Goal: Task Accomplishment & Management: Manage account settings

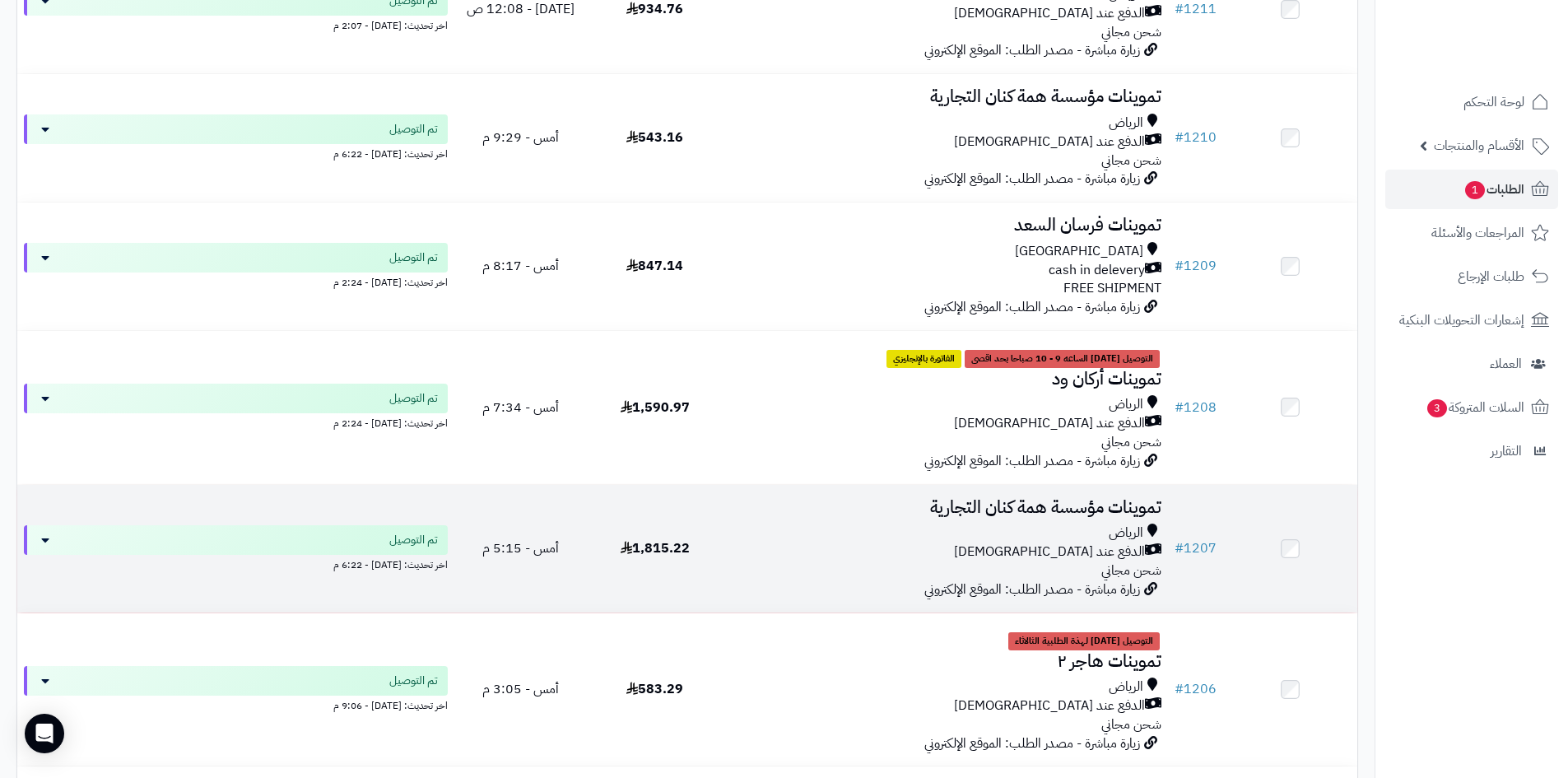
scroll to position [1646, 0]
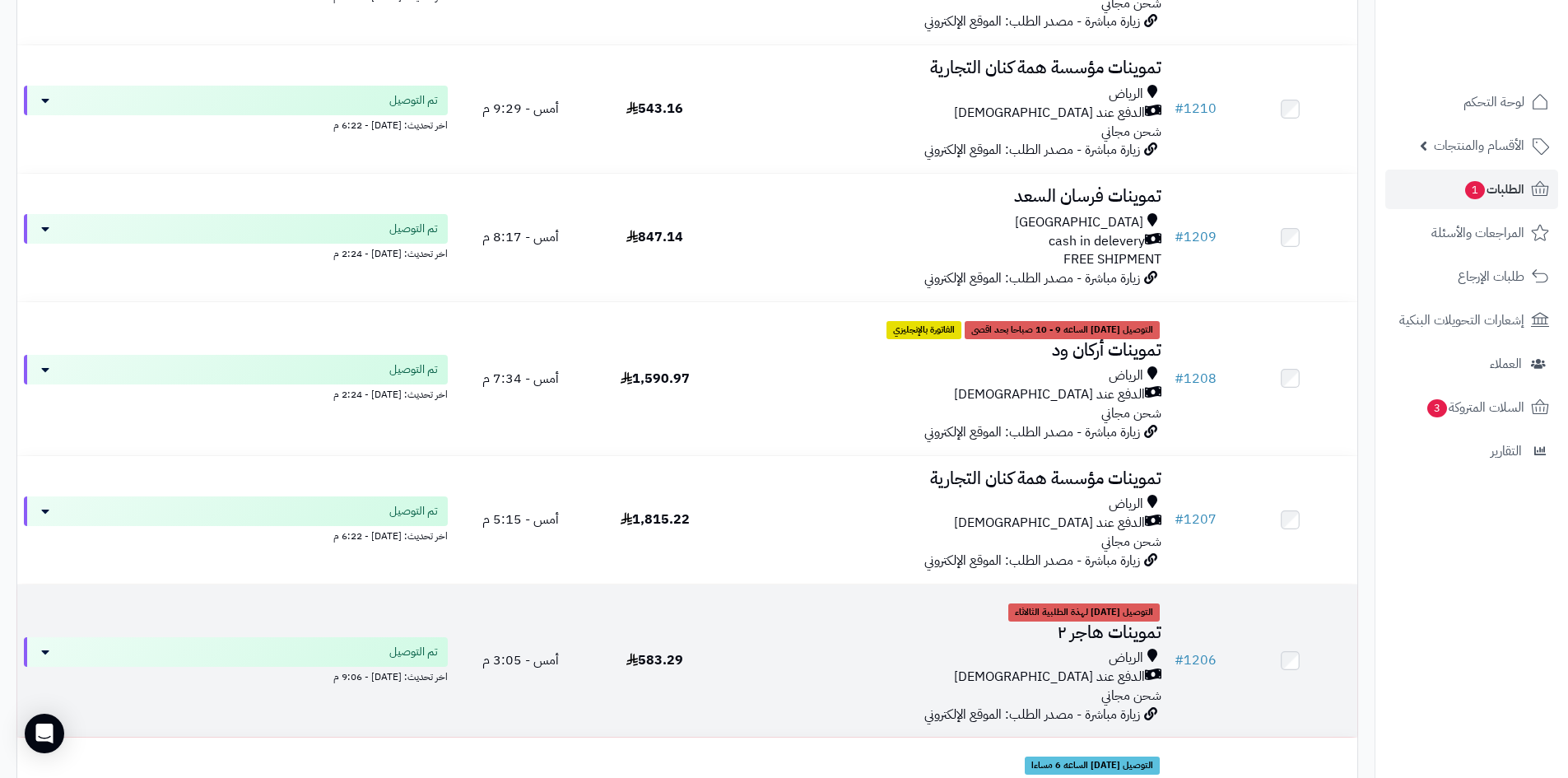
click at [834, 707] on td "التوصيل غدا لهذة الطلبية الثالاثاء تموينات هاجر ٢ الرياض الدفع عند الاستلام شحن…" at bounding box center [945, 661] width 446 height 153
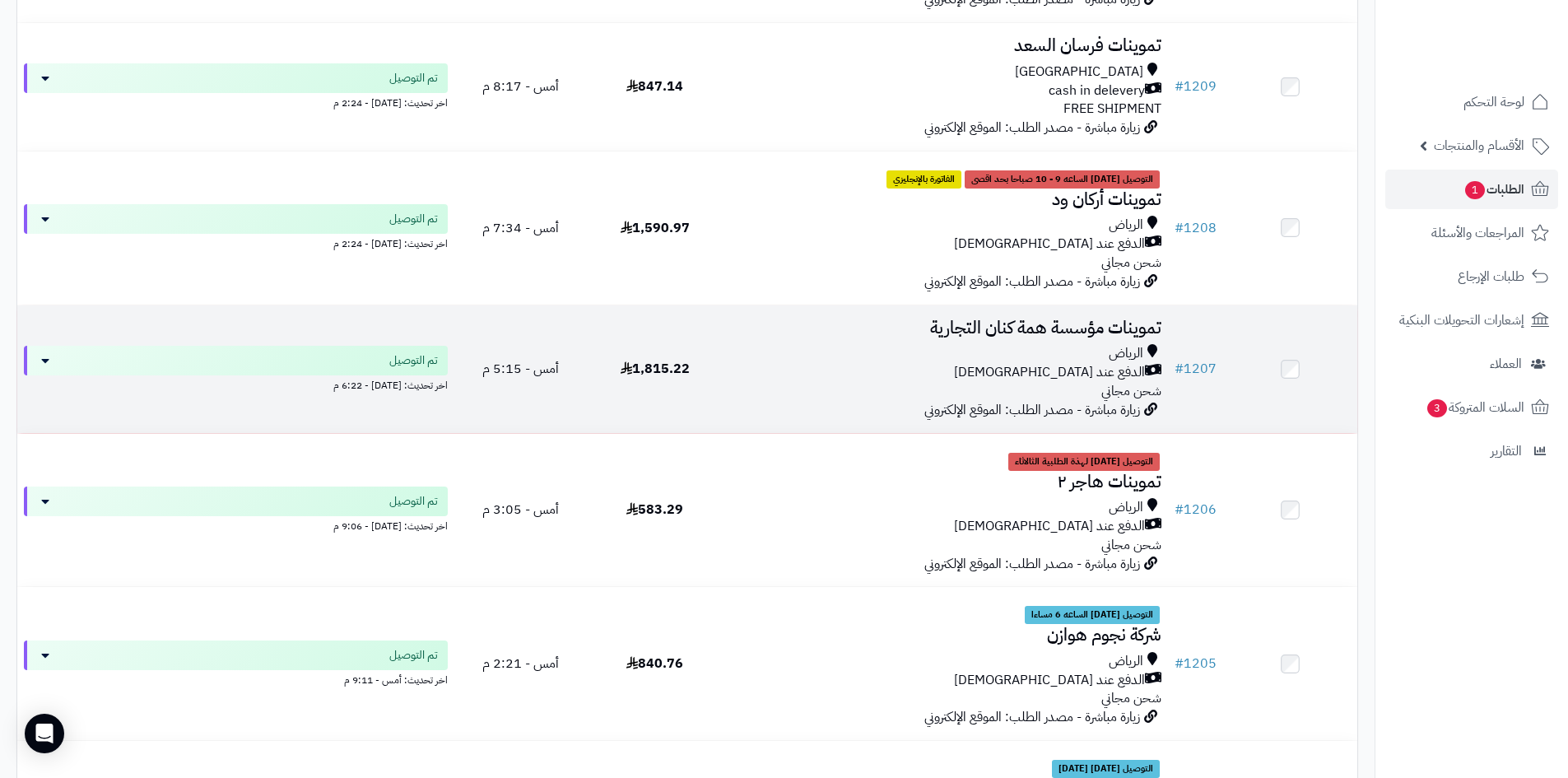
scroll to position [1811, 0]
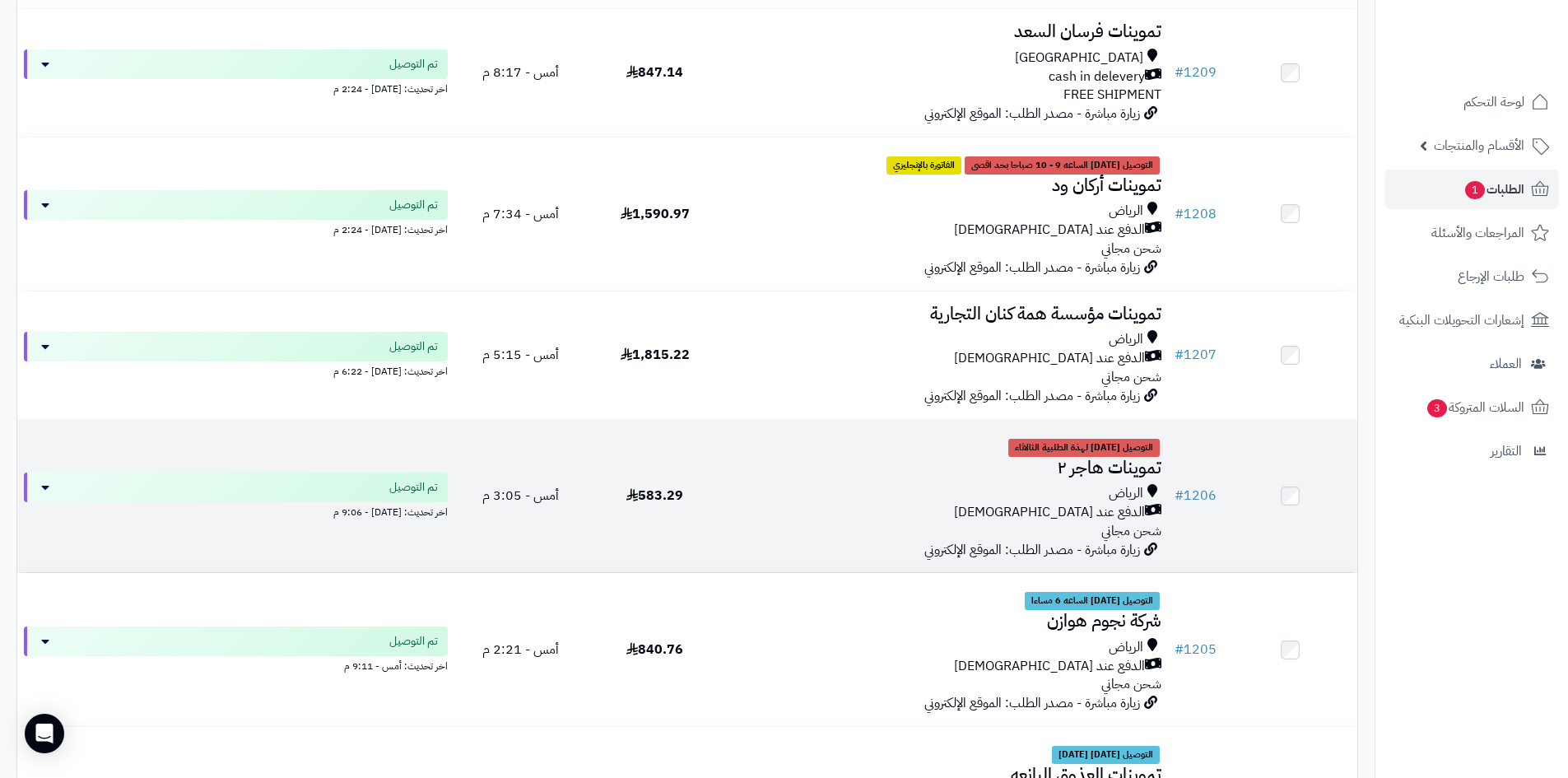
click at [947, 498] on div "الرياض" at bounding box center [945, 493] width 433 height 19
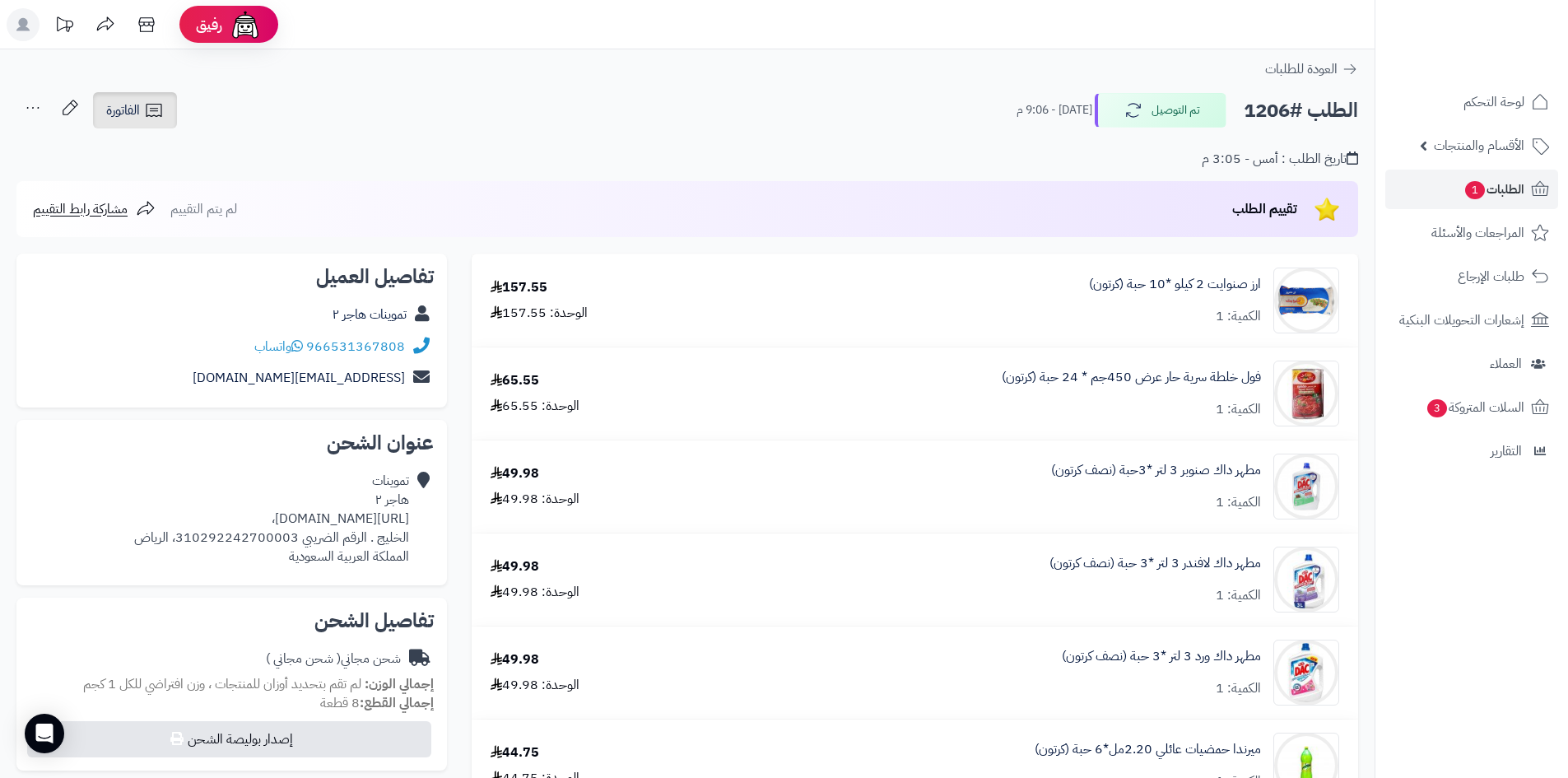
click at [171, 117] on link "الفاتورة" at bounding box center [134, 110] width 84 height 36
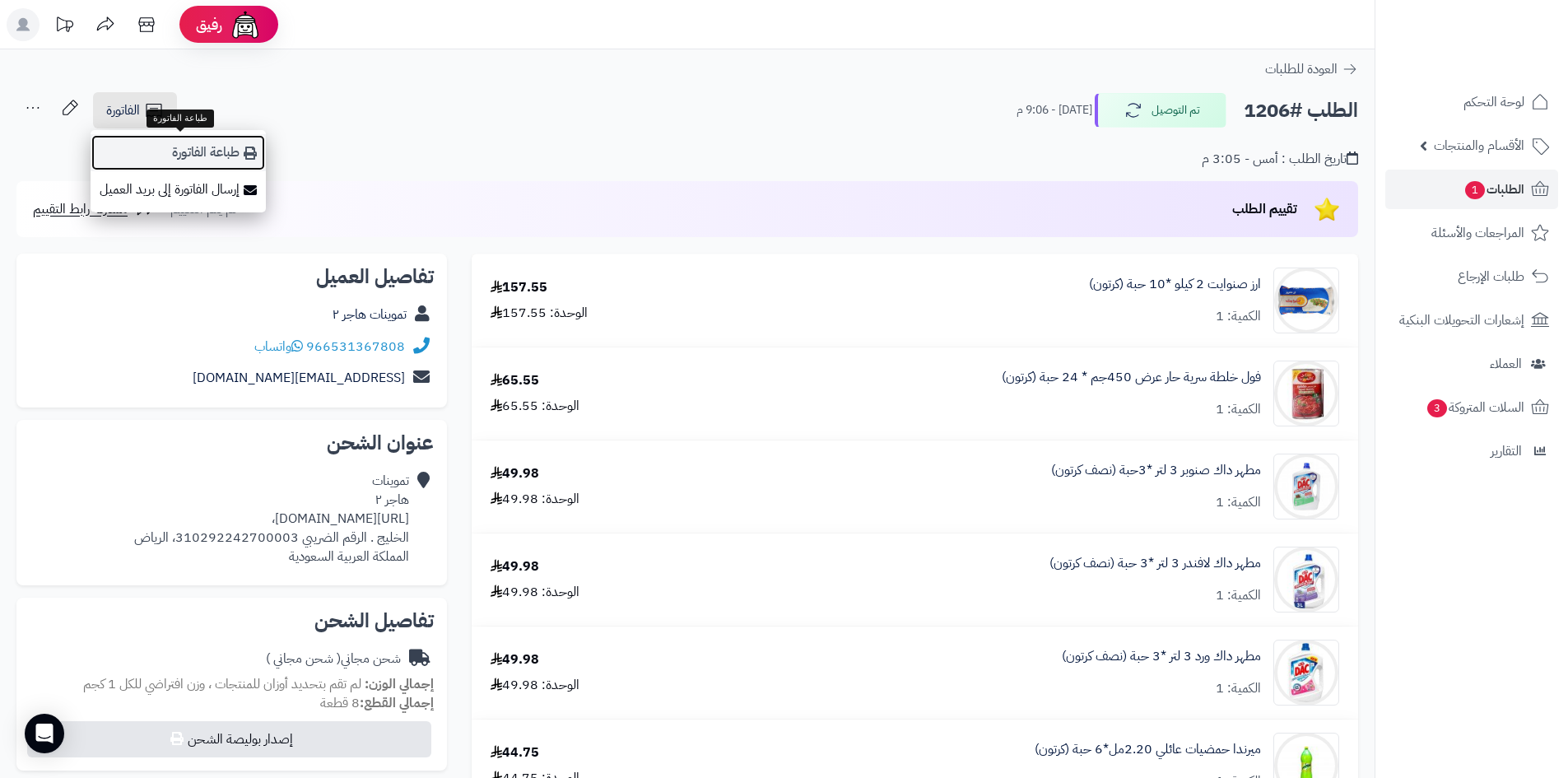
click at [177, 154] on link "طباعة الفاتورة" at bounding box center [178, 153] width 176 height 37
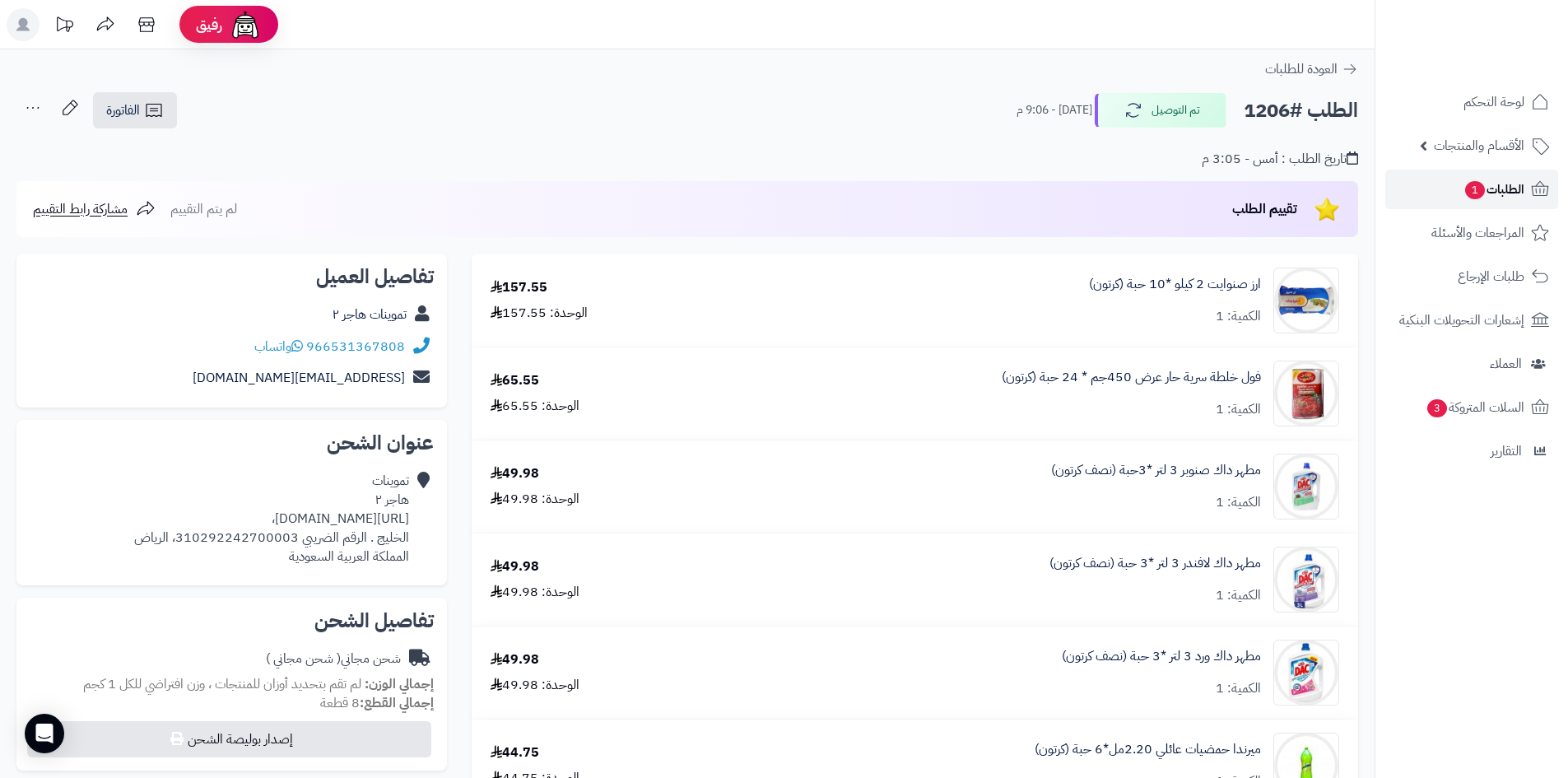
click at [1447, 194] on link "الطلبات 1" at bounding box center [1471, 189] width 173 height 40
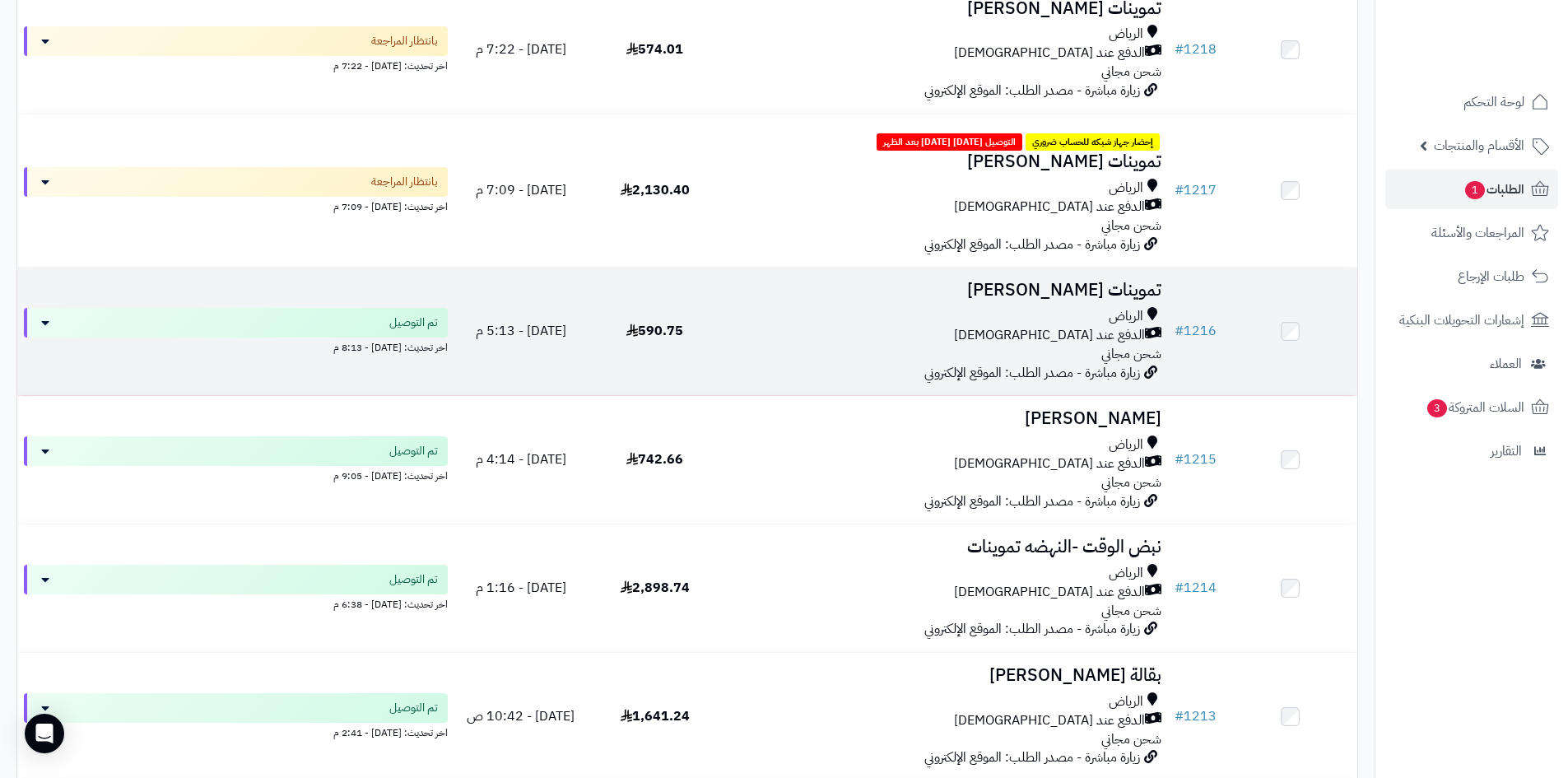
scroll to position [659, 0]
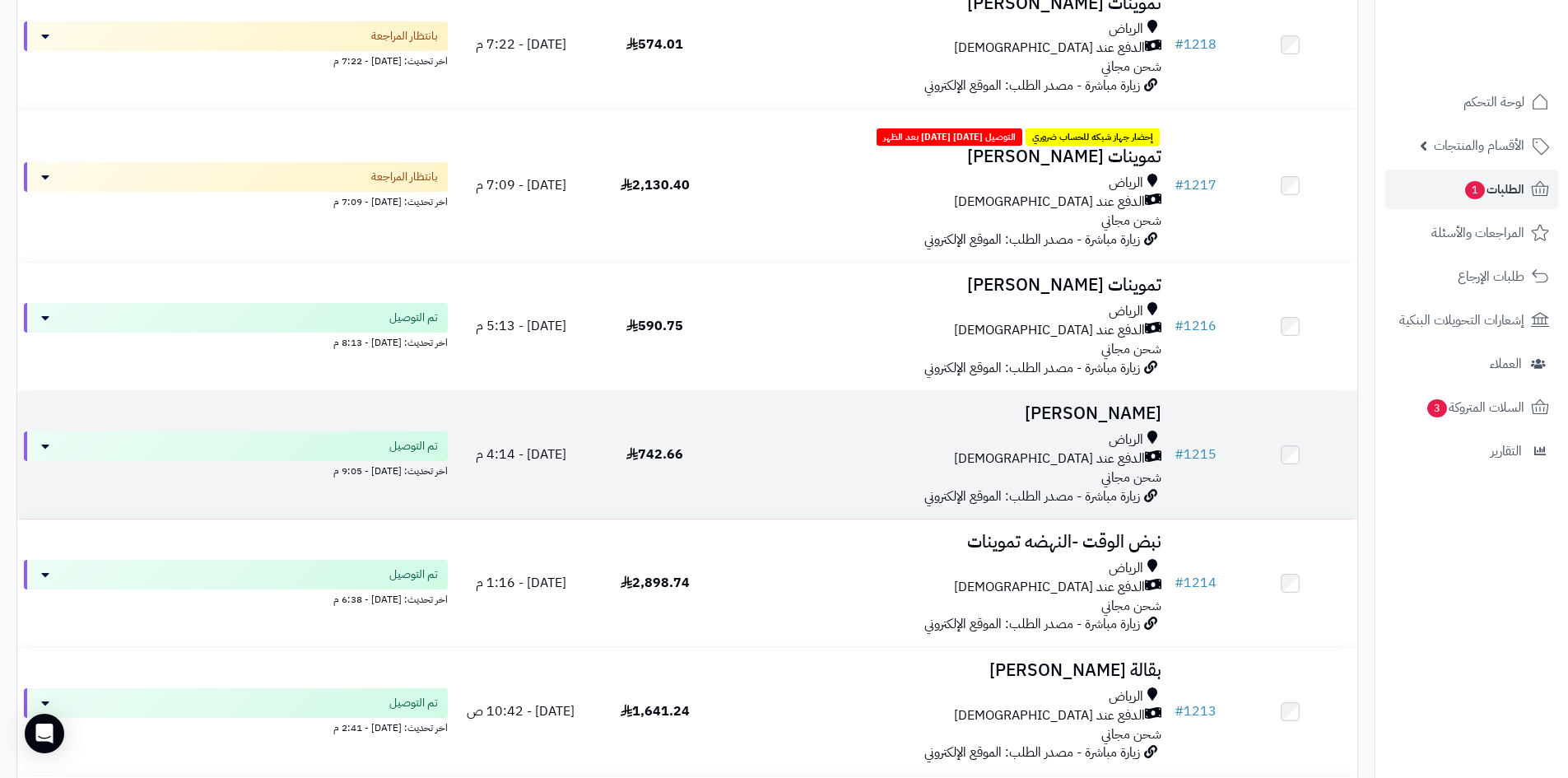
click at [819, 456] on div "الدفع عند [DEMOGRAPHIC_DATA]" at bounding box center [945, 459] width 433 height 19
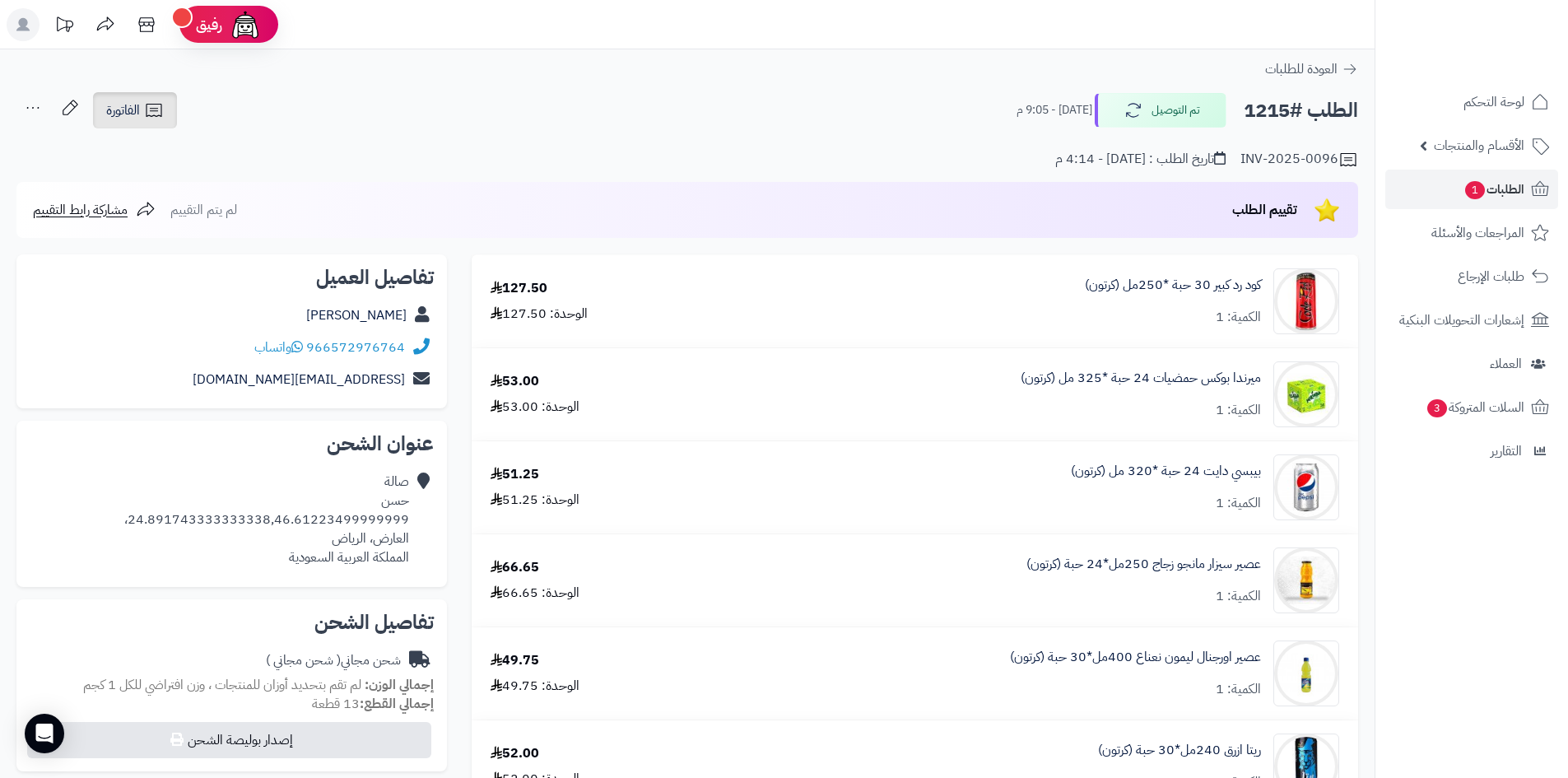
click at [116, 112] on span "الفاتورة" at bounding box center [123, 110] width 34 height 19
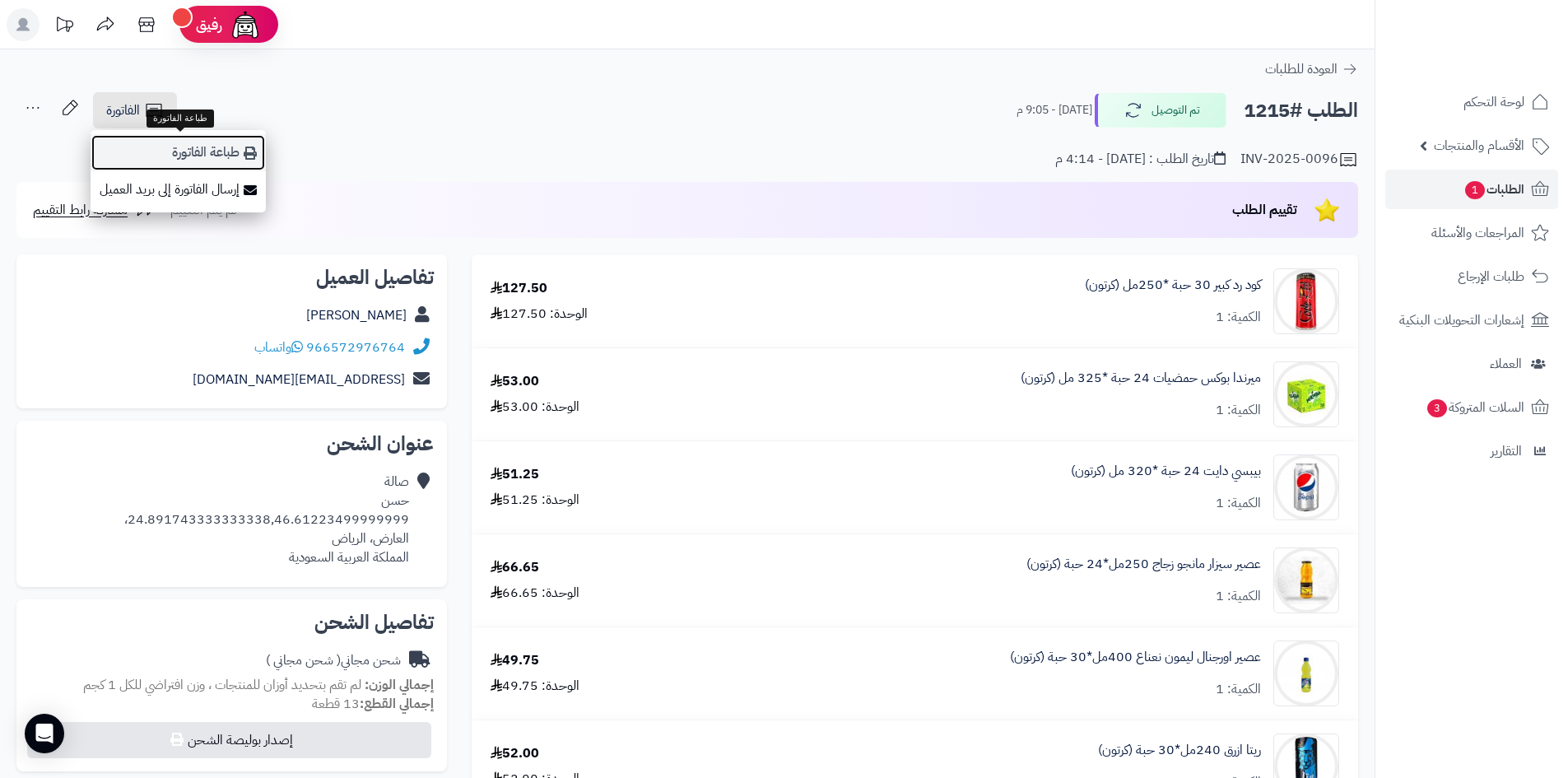
click at [235, 155] on link "طباعة الفاتورة" at bounding box center [178, 153] width 176 height 37
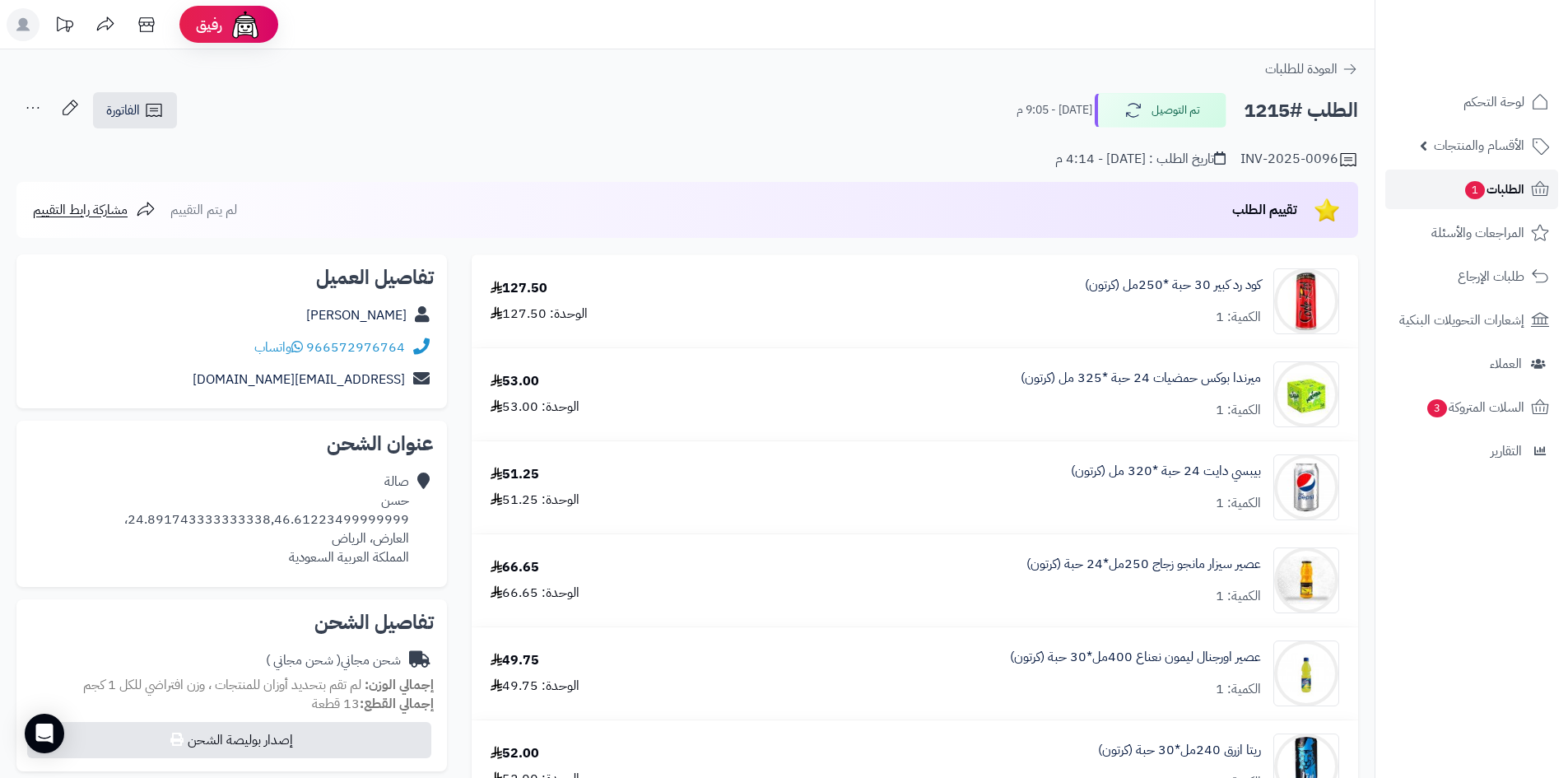
click at [1416, 188] on link "الطلبات 1" at bounding box center [1471, 189] width 173 height 40
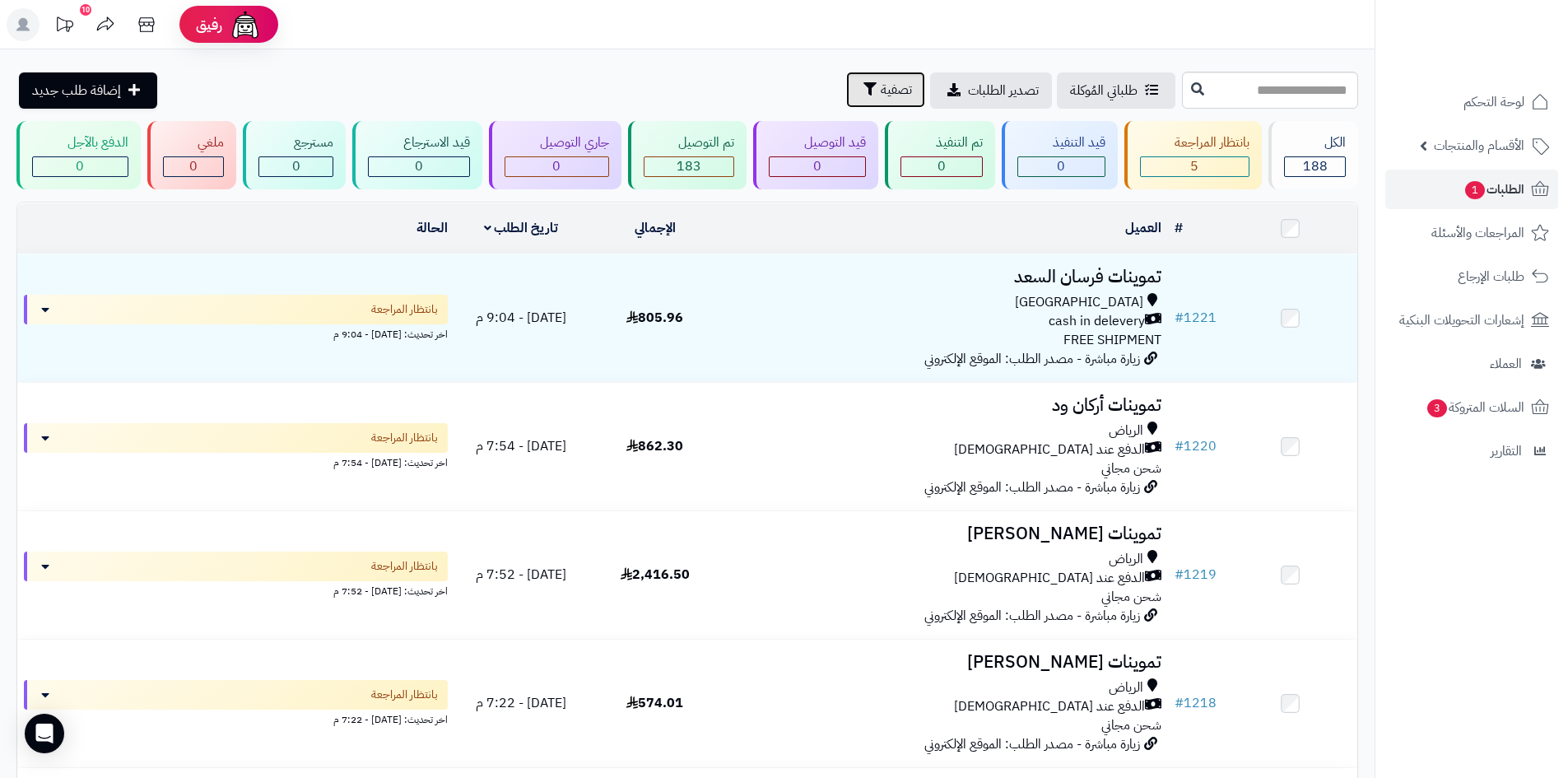
click at [846, 107] on button "تصفية" at bounding box center [886, 90] width 79 height 36
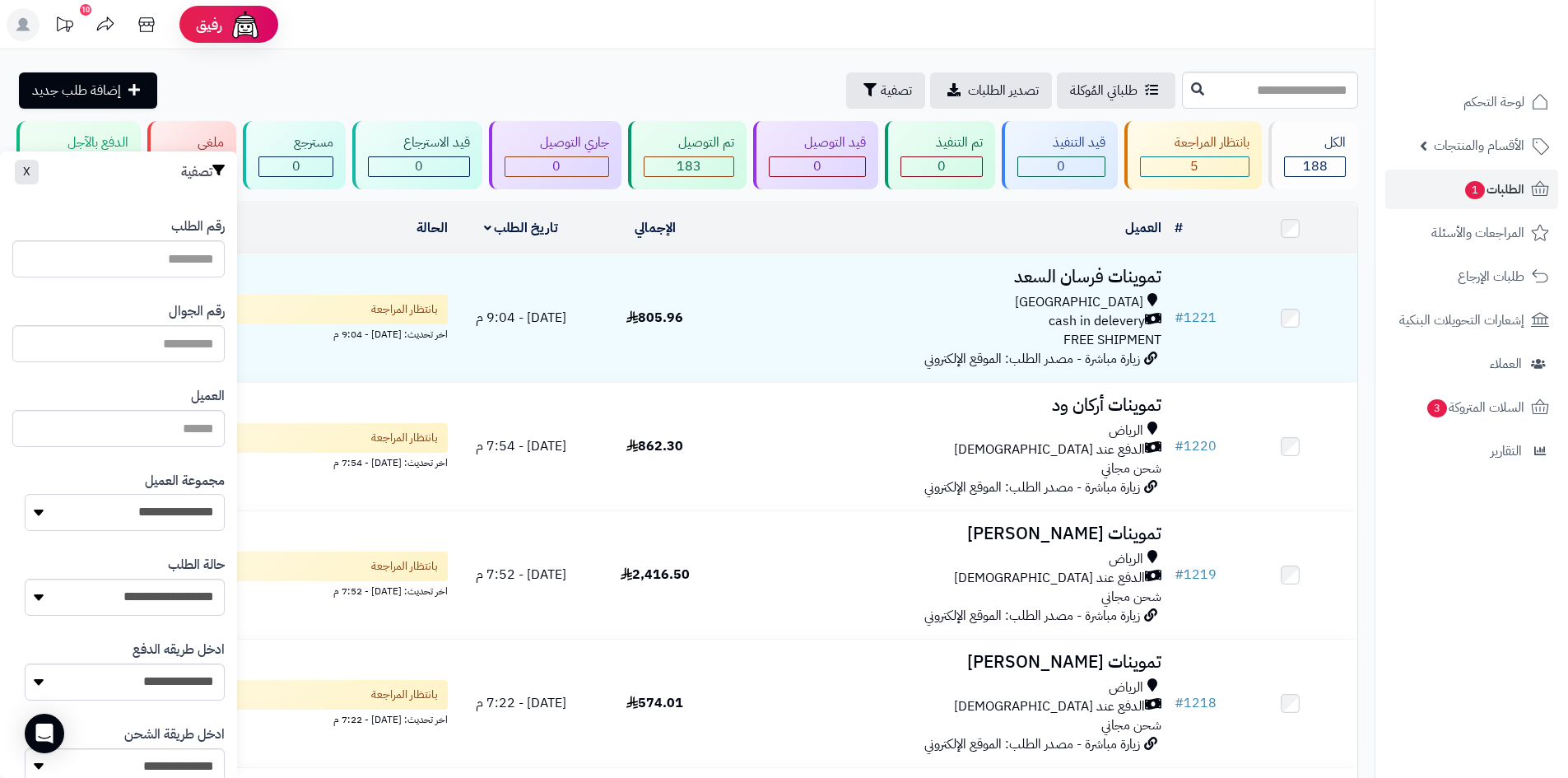
click at [152, 530] on select "**********" at bounding box center [124, 513] width 200 height 37
select select "*"
click at [24, 494] on select "**********" at bounding box center [124, 513] width 200 height 37
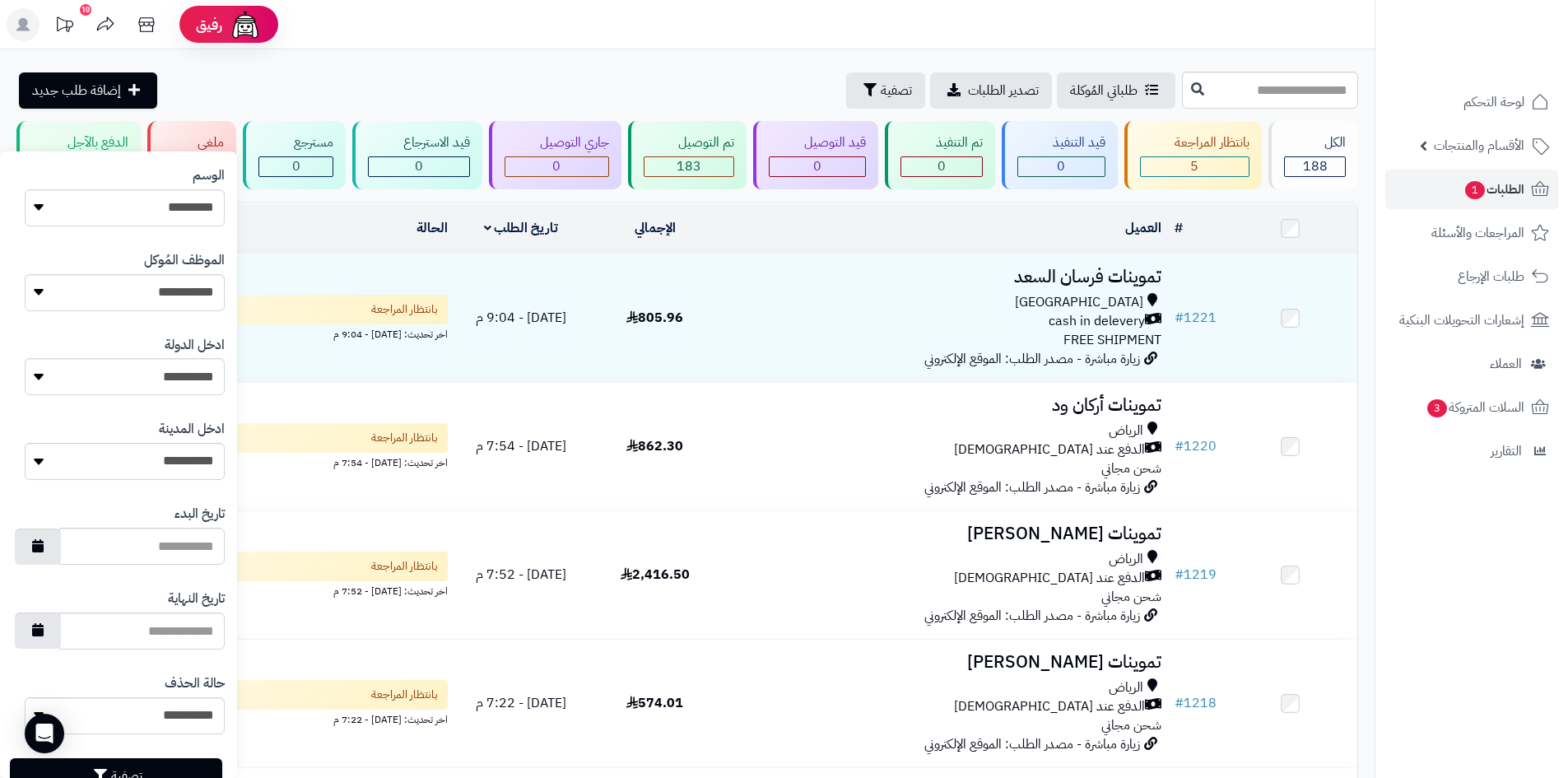
scroll to position [699, 0]
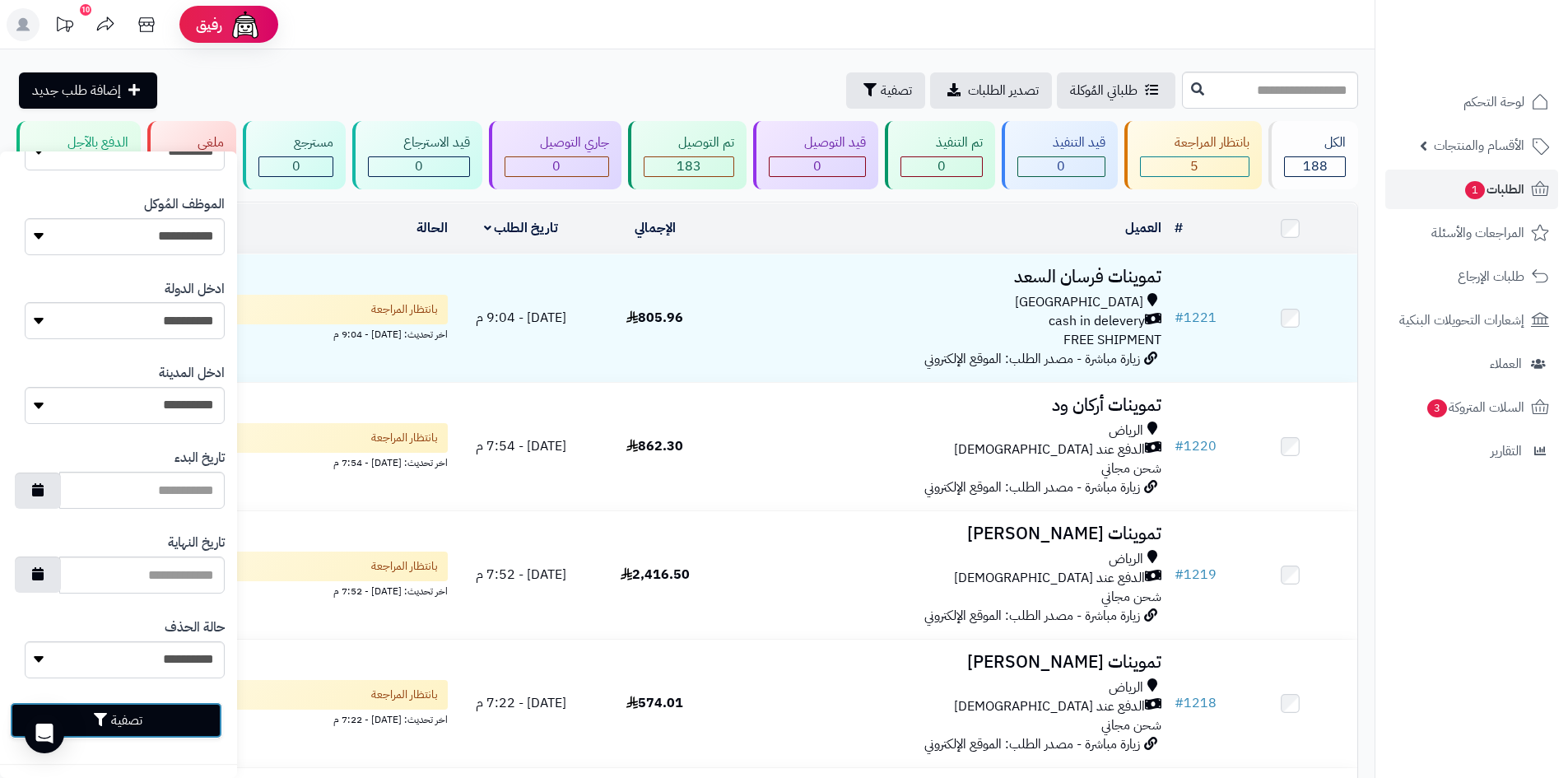
click at [199, 728] on button "تصفية" at bounding box center [116, 720] width 212 height 36
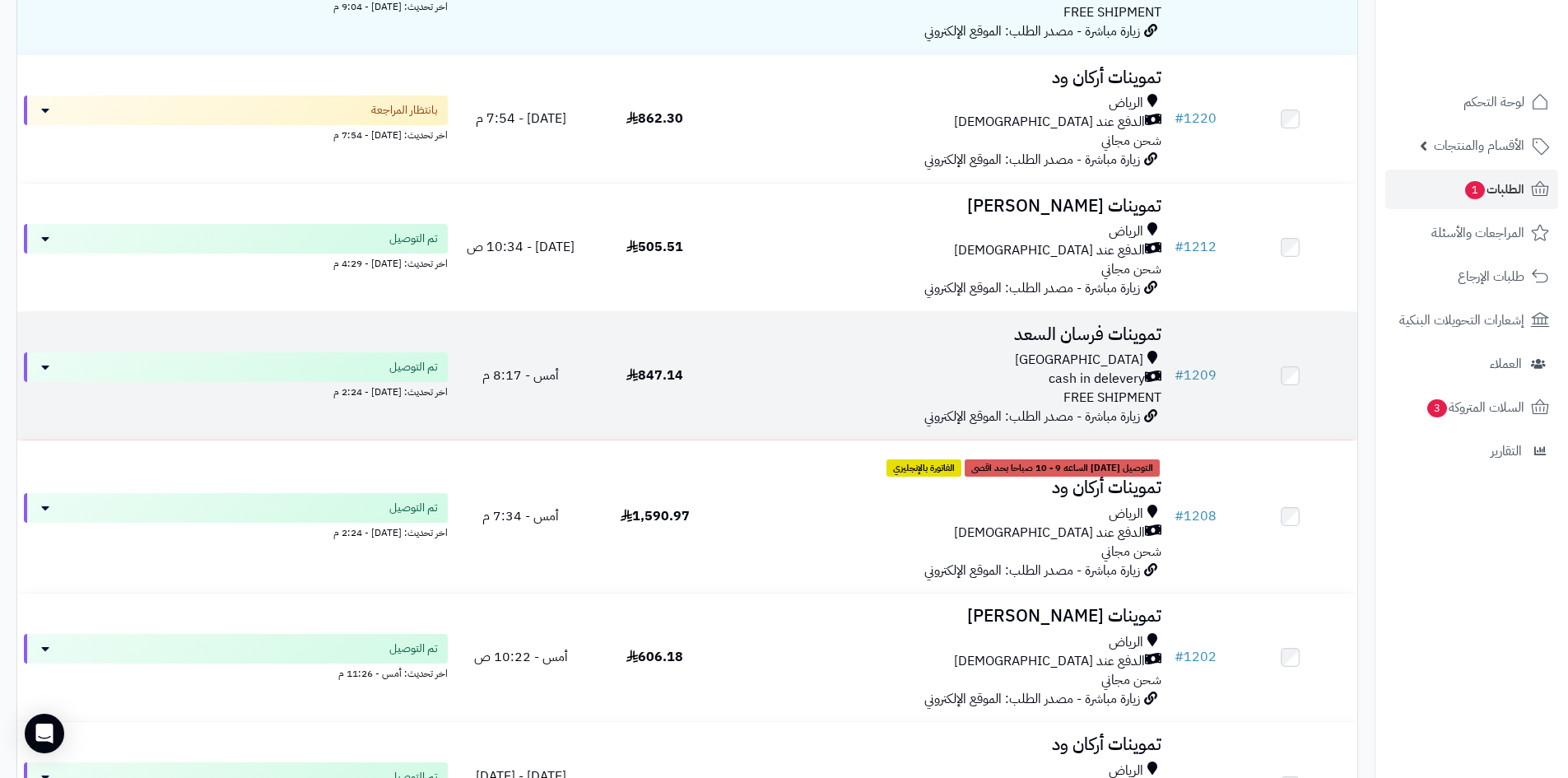
scroll to position [329, 0]
